Goal: Information Seeking & Learning: Learn about a topic

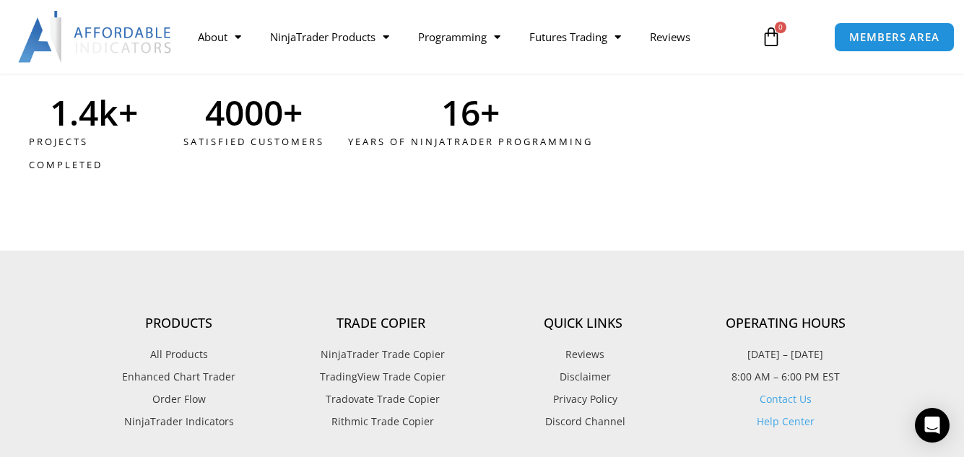
scroll to position [3901, 0]
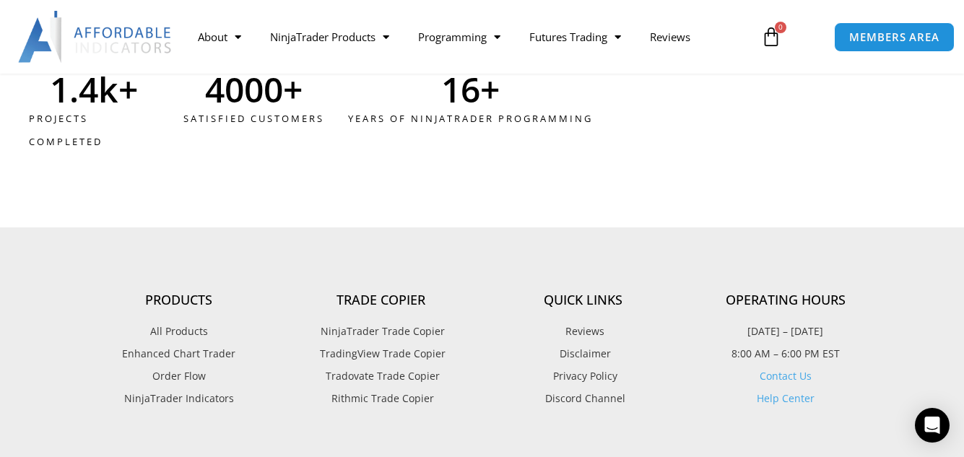
click at [186, 330] on span "All Products" at bounding box center [179, 331] width 58 height 19
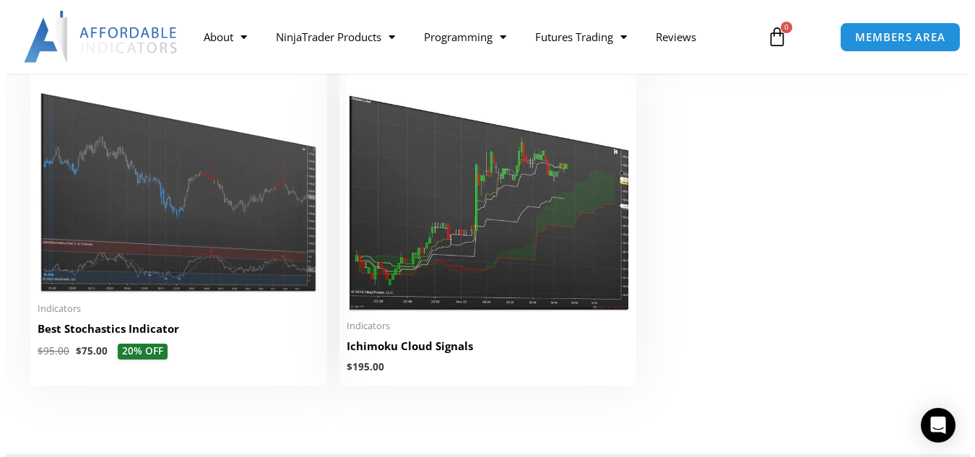
scroll to position [3395, 0]
